Goal: Find specific page/section: Find specific page/section

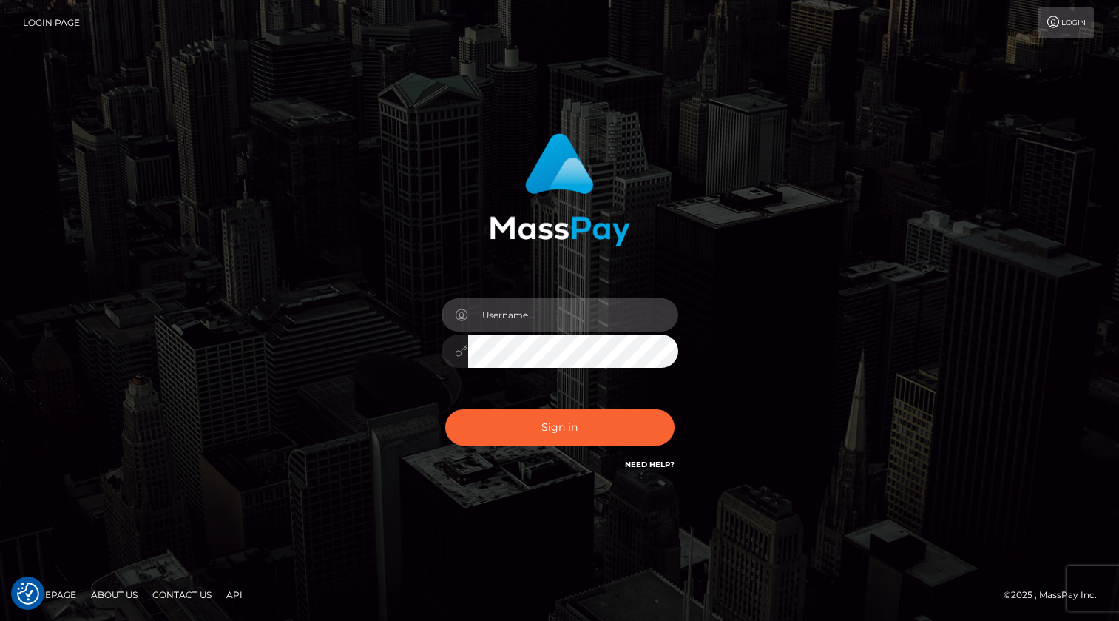
click at [554, 320] on input "text" at bounding box center [573, 314] width 210 height 33
type input "kevin.xcite"
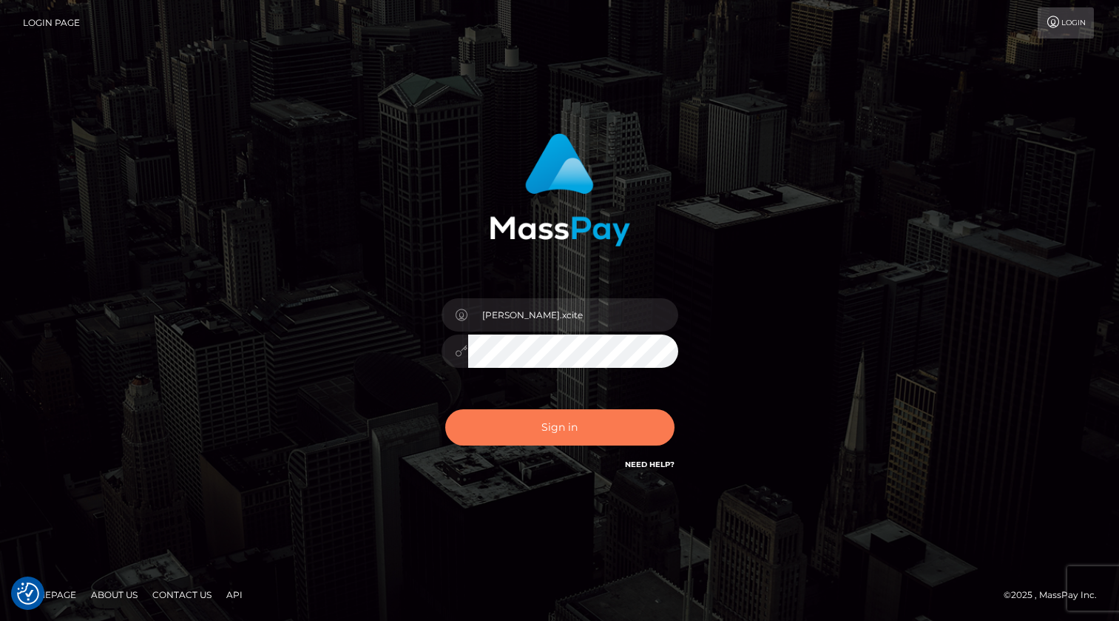
click at [527, 440] on button "Sign in" at bounding box center [559, 427] width 229 height 36
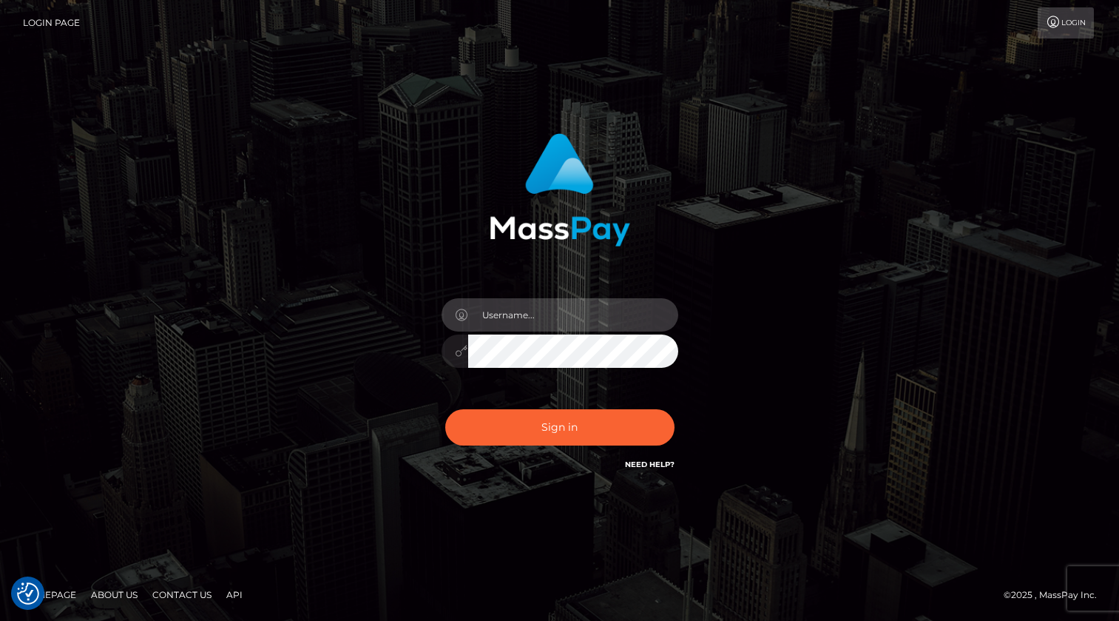
click at [566, 317] on input "text" at bounding box center [573, 314] width 210 height 33
click at [532, 319] on input "text" at bounding box center [573, 314] width 210 height 33
type input "kevin.xcite"
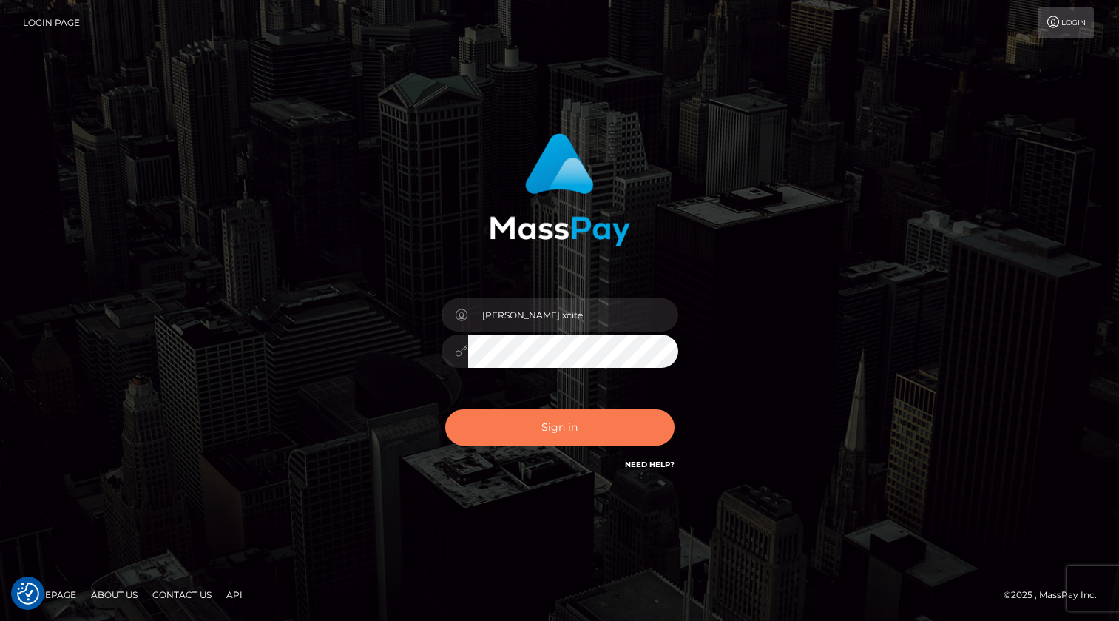
click at [557, 428] on button "Sign in" at bounding box center [559, 427] width 229 height 36
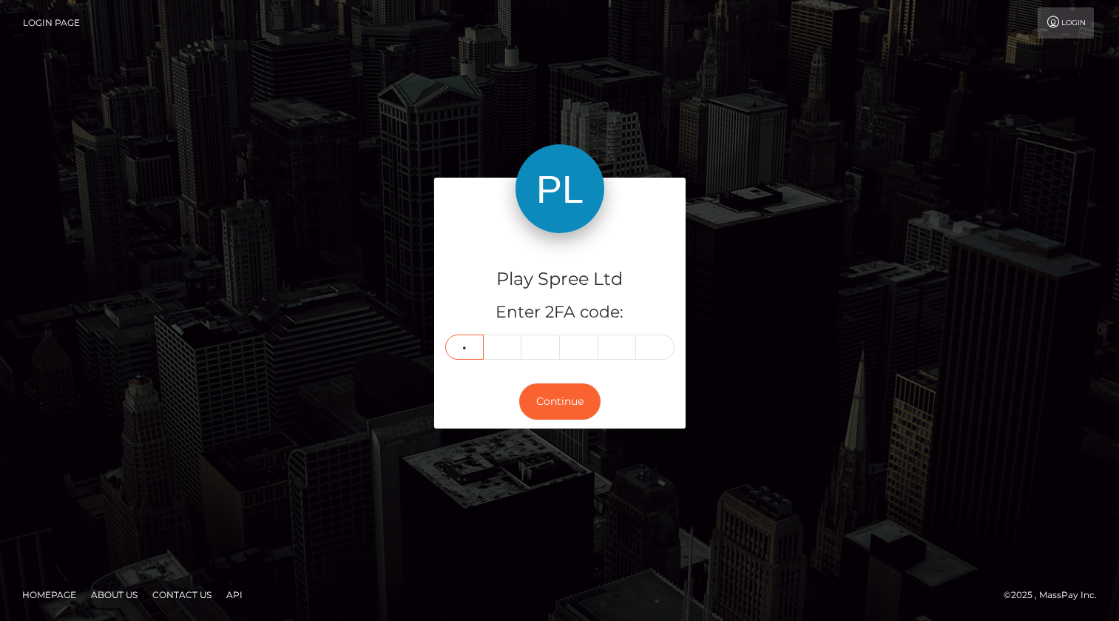
type input "5"
type input "9"
type input "8"
type input "1"
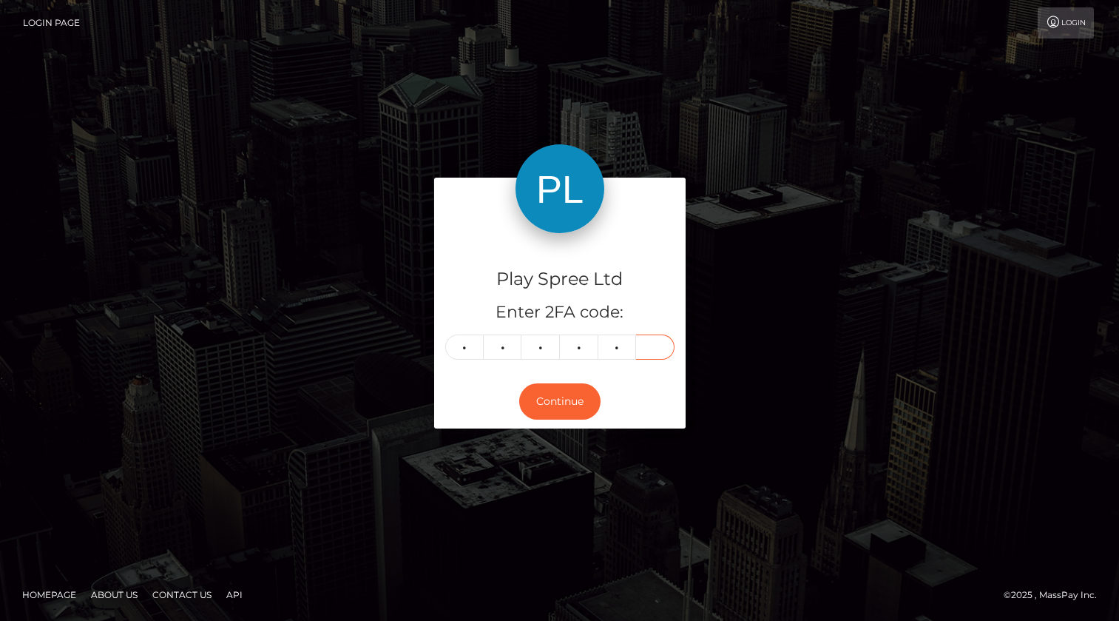
type input "6"
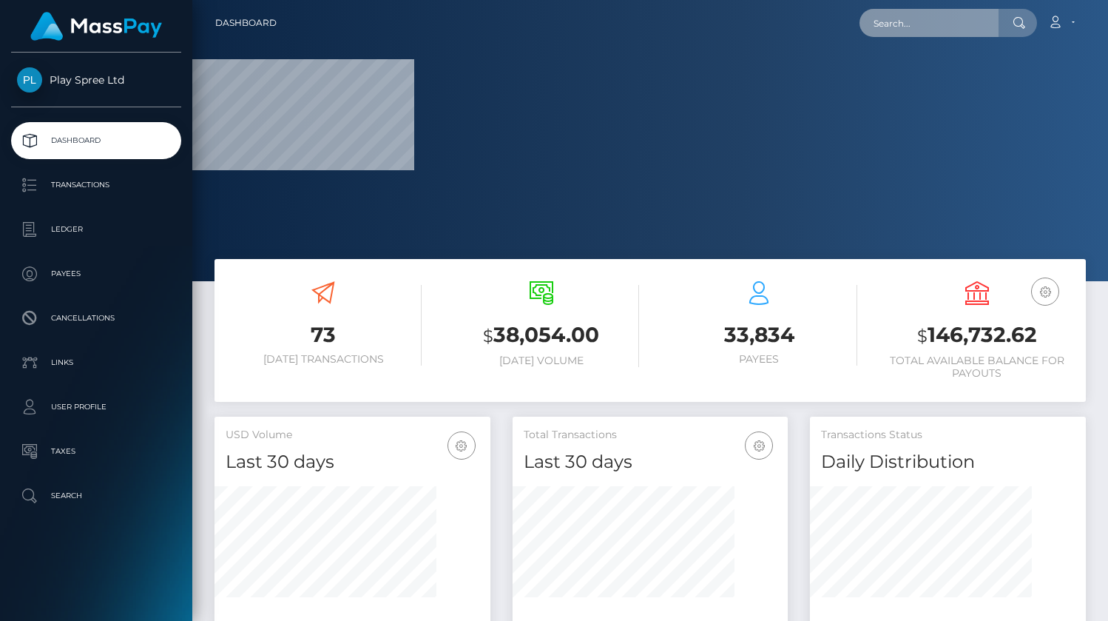
click at [939, 28] on input "text" at bounding box center [928, 23] width 139 height 28
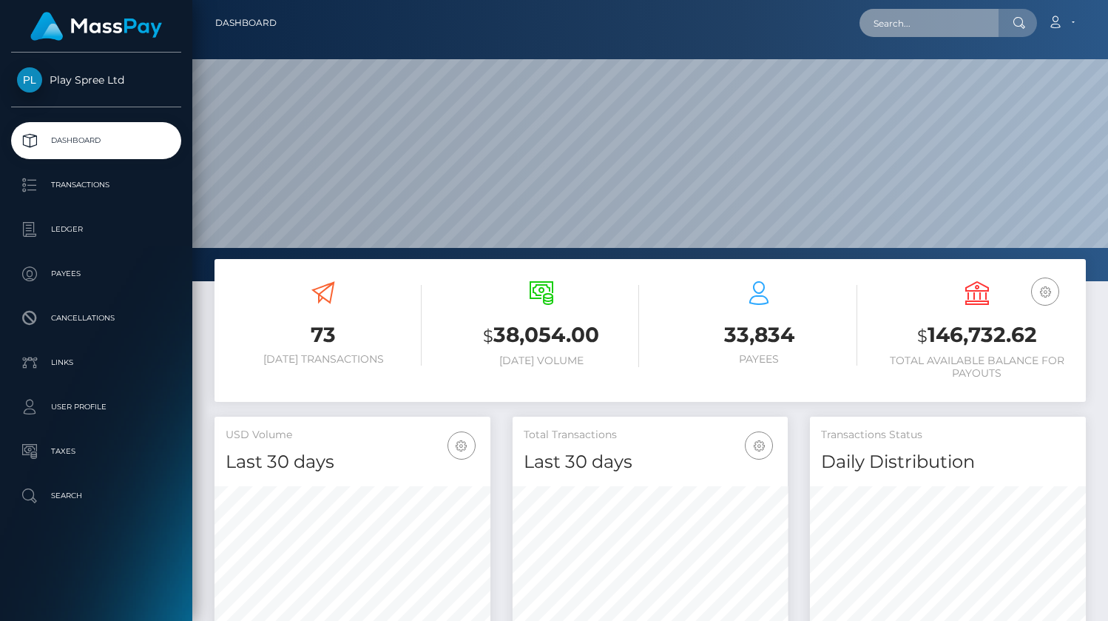
scroll to position [262, 276]
paste input "1708663"
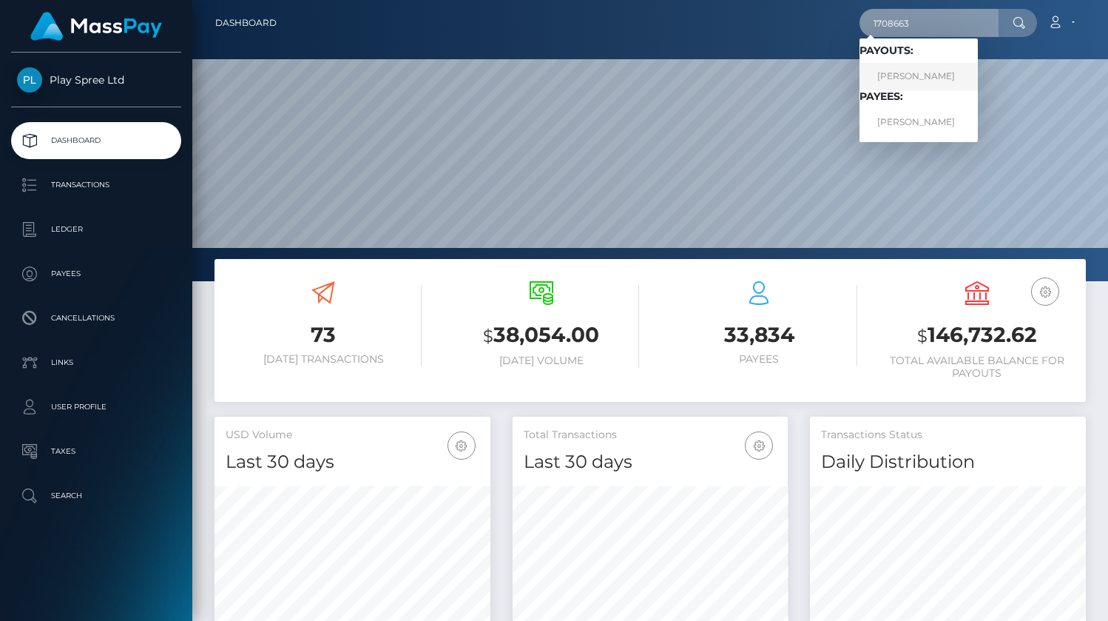
type input "1708663"
click at [900, 74] on link "CINDY RENEE GEORGE" at bounding box center [918, 76] width 118 height 27
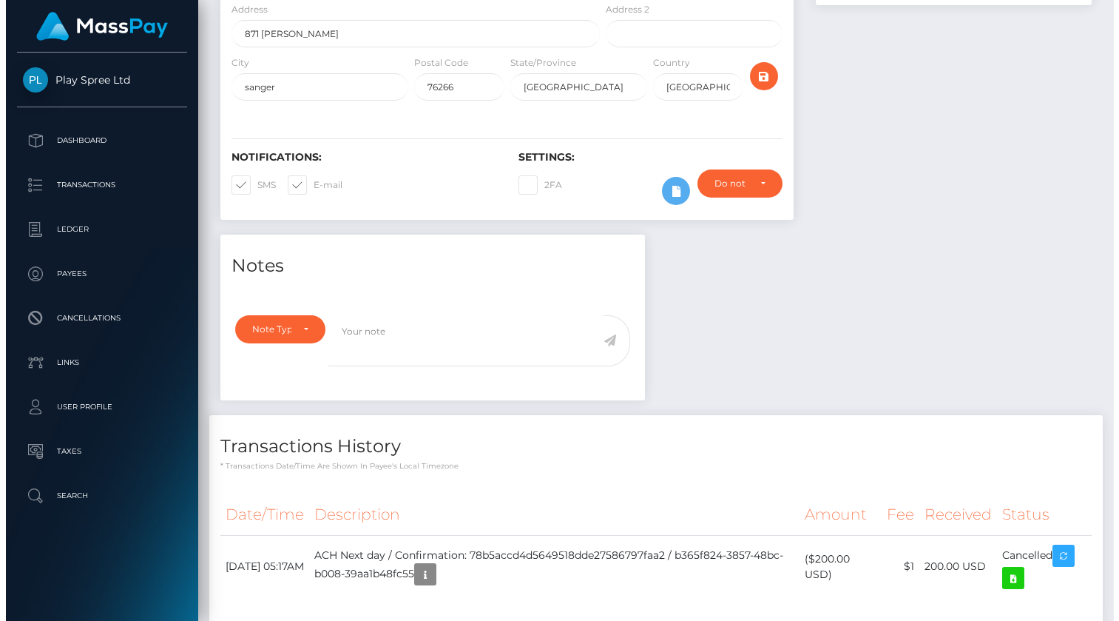
scroll to position [322, 0]
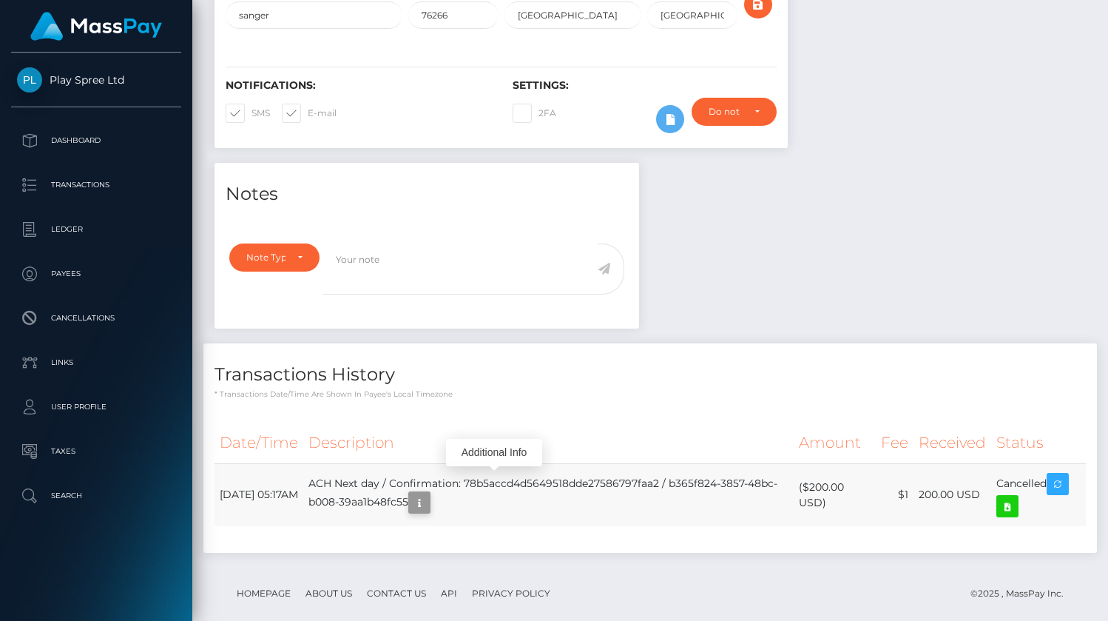
click at [428, 493] on icon "button" at bounding box center [419, 502] width 18 height 18
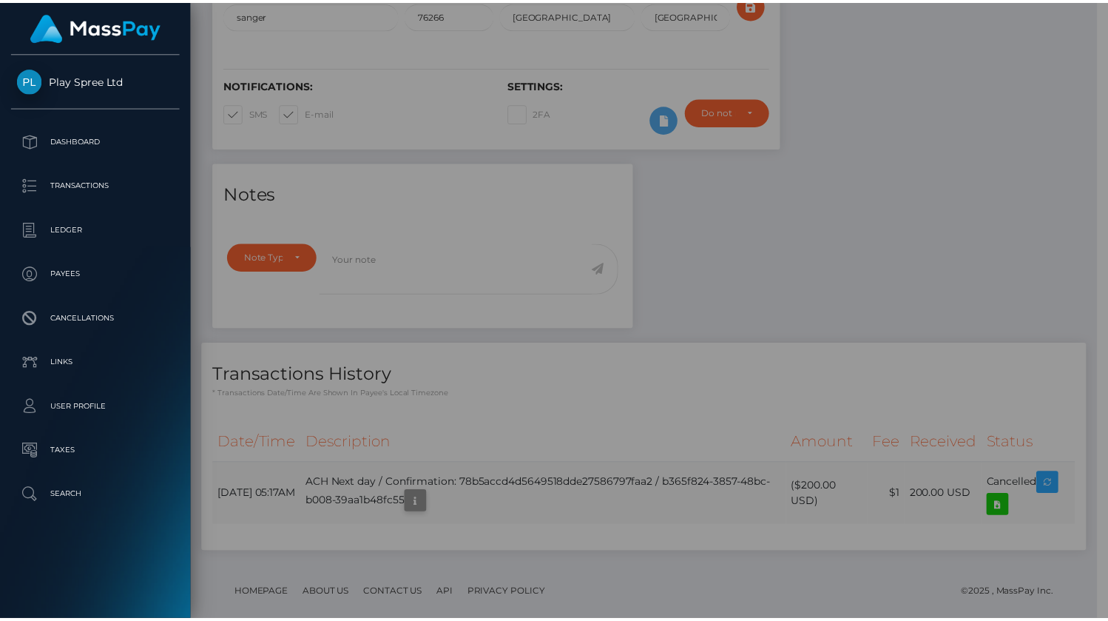
scroll to position [739430, 739332]
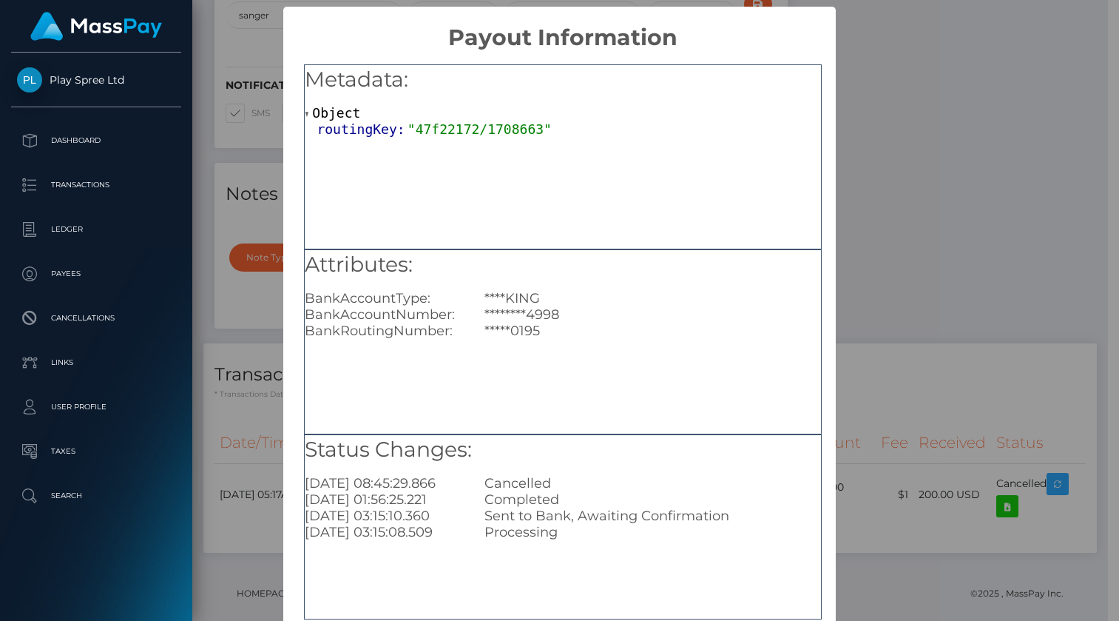
click at [890, 297] on div "× Payout Information Metadata: Object routingKey: "47f22172/1708663" Attributes…" at bounding box center [559, 310] width 1119 height 621
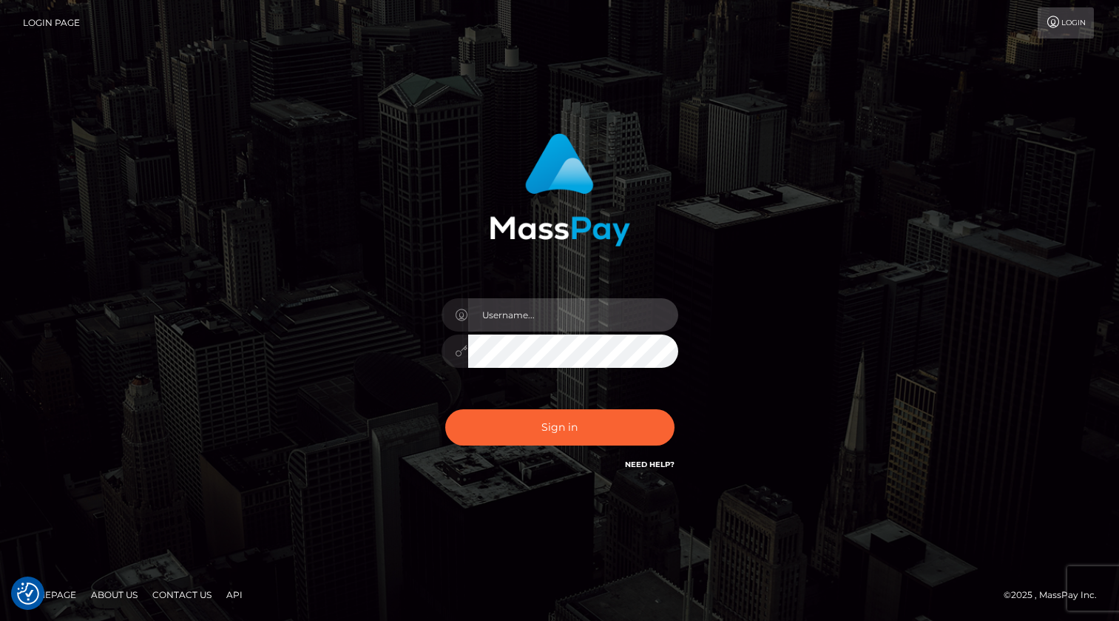
click at [584, 308] on input "text" at bounding box center [573, 314] width 210 height 33
type input "[PERSON_NAME].xcite"
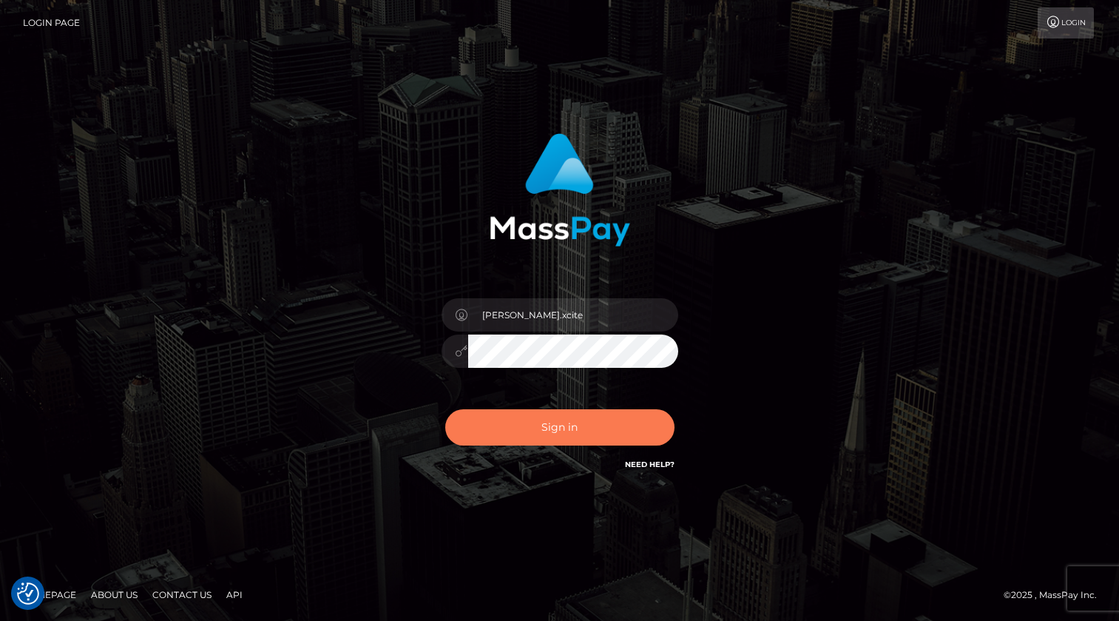
click at [617, 420] on button "Sign in" at bounding box center [559, 427] width 229 height 36
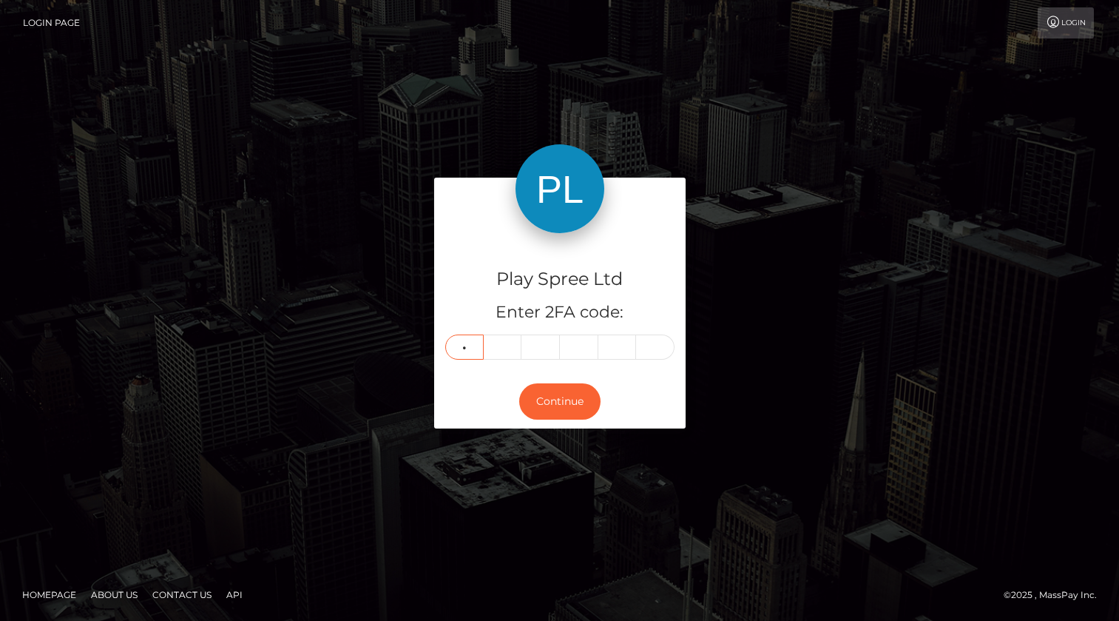
type input "6"
type input "7"
type input "0"
type input "5"
type input "7"
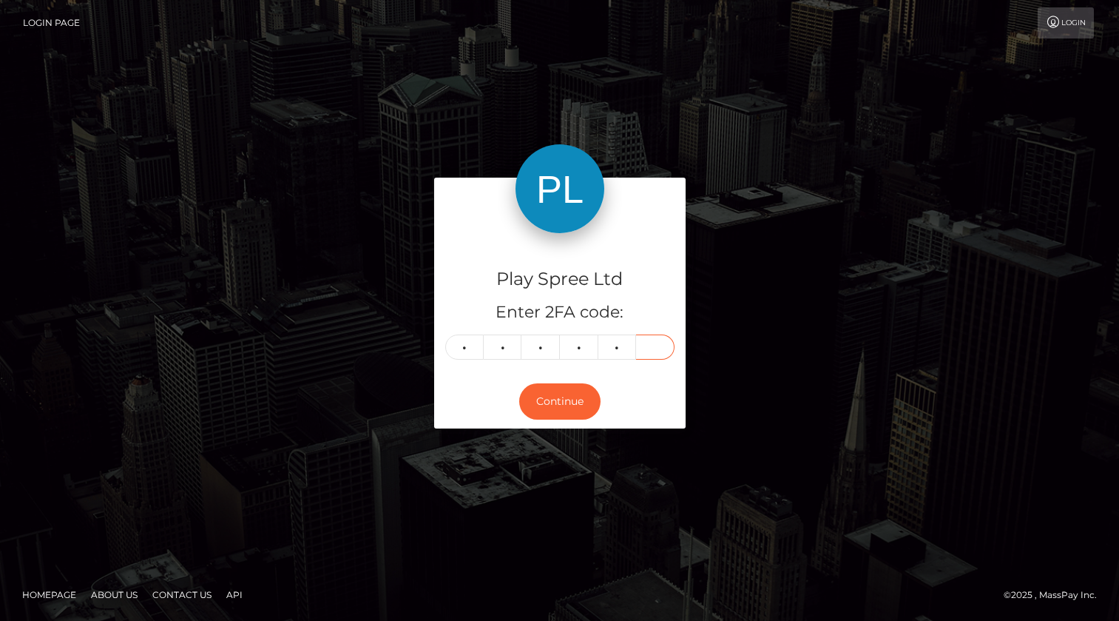
type input "5"
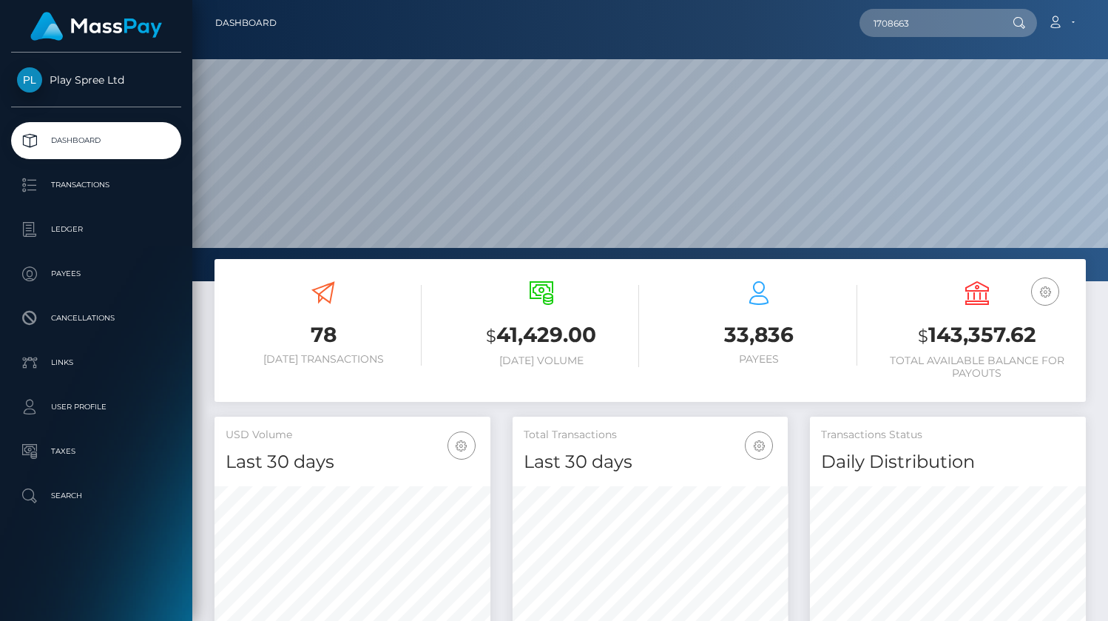
scroll to position [262, 276]
type input "1708663"
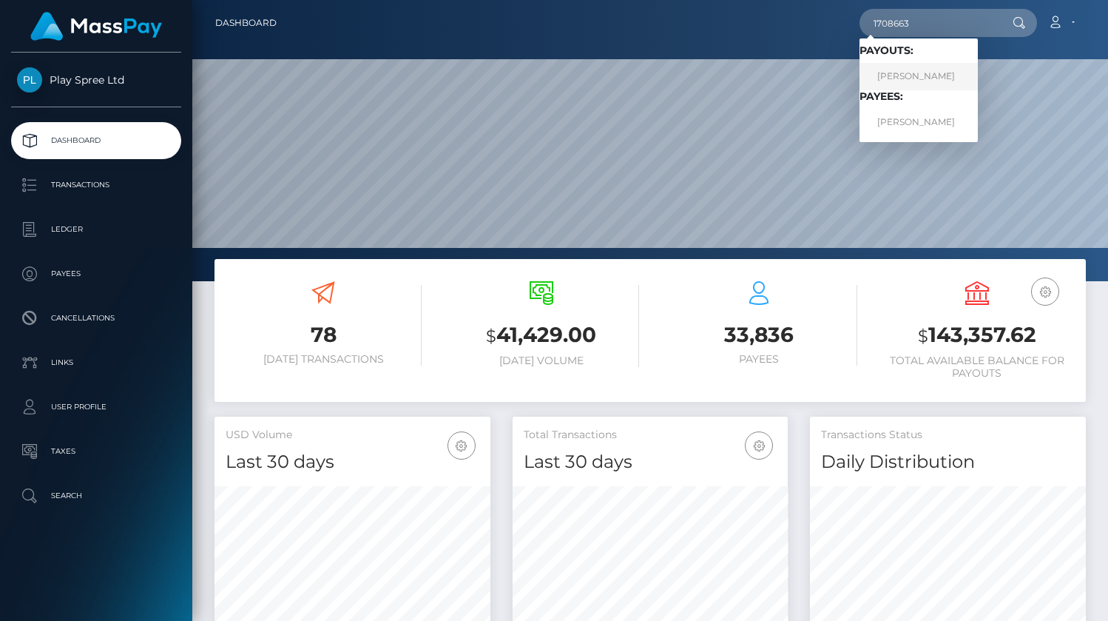
click at [964, 72] on link "CINDY RENEE GEORGE" at bounding box center [918, 76] width 118 height 27
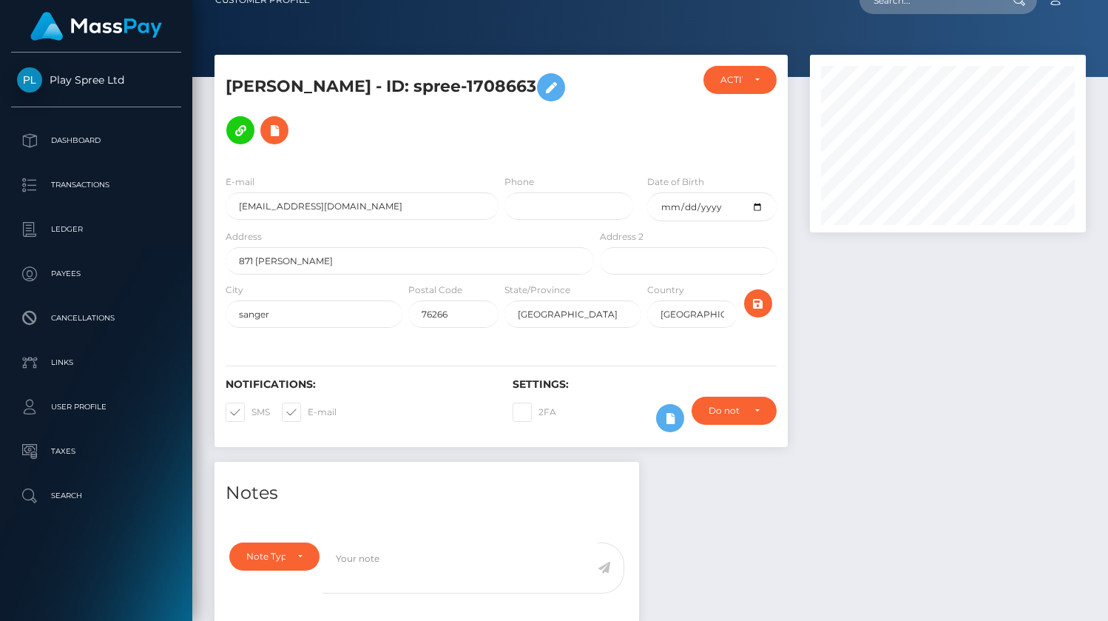
scroll to position [24, 0]
